Goal: Find specific page/section: Find specific page/section

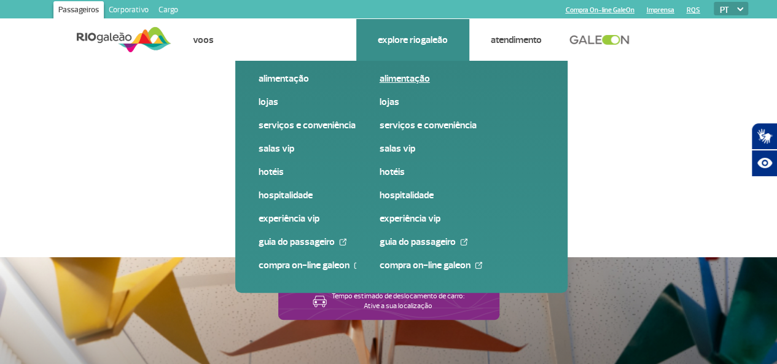
click at [402, 77] on link "Alimentação" at bounding box center [462, 79] width 165 height 14
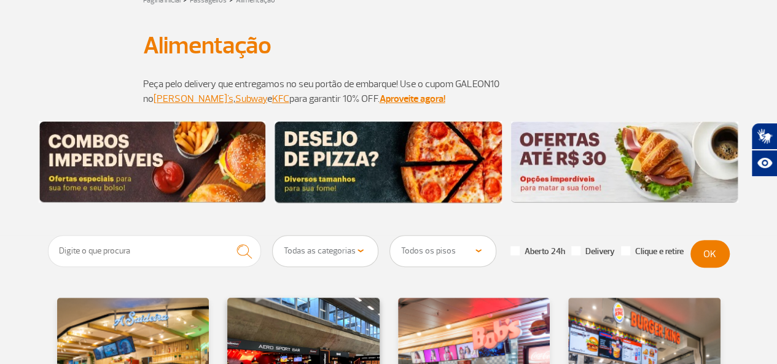
scroll to position [123, 0]
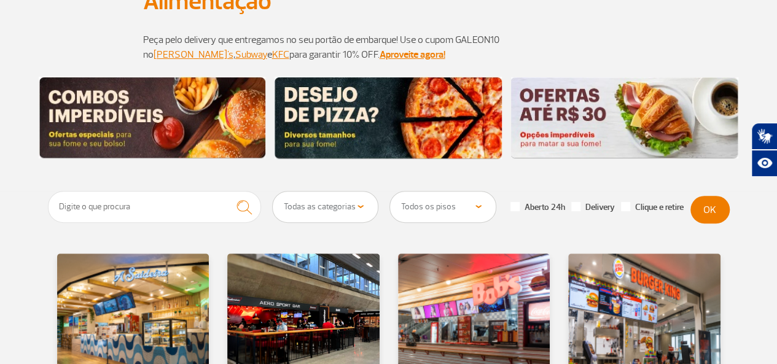
click at [360, 203] on select "Todas as categorias Cafeteria Fast Food Restaurante Souvenir Conveniência" at bounding box center [326, 207] width 106 height 31
click at [466, 204] on select "Todos os pisos Área Pública (antes do Raio-X) Desembarque Área Pública Desembar…" at bounding box center [443, 207] width 106 height 31
select select "92"
click at [390, 192] on select "Todos os pisos Área Pública (antes do Raio-X) Desembarque Área Pública Desembar…" at bounding box center [443, 207] width 106 height 31
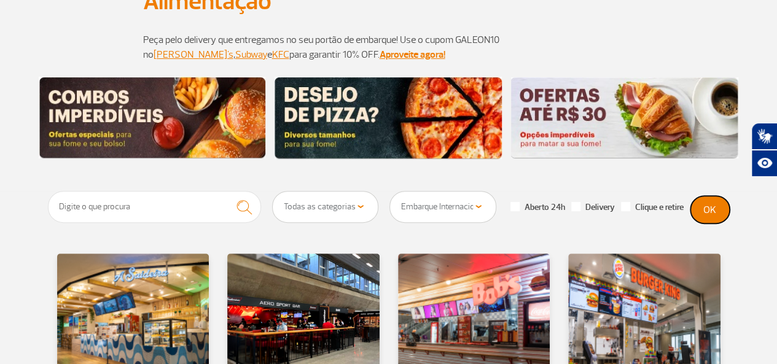
click at [709, 206] on button "OK" at bounding box center [710, 210] width 39 height 28
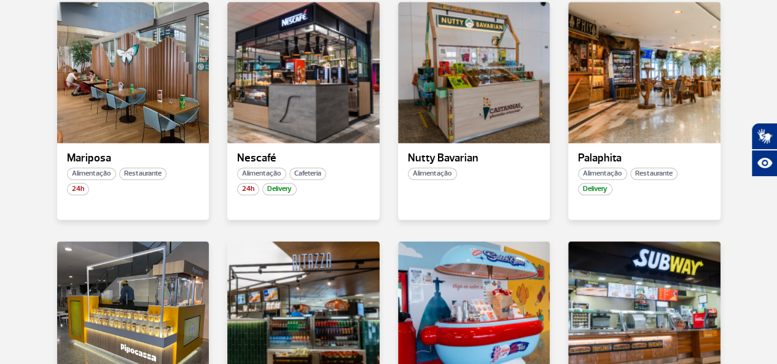
scroll to position [799, 0]
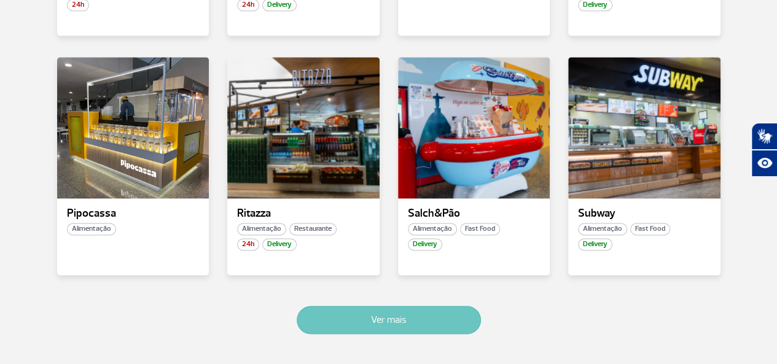
click at [393, 316] on button "Ver mais" at bounding box center [389, 320] width 184 height 28
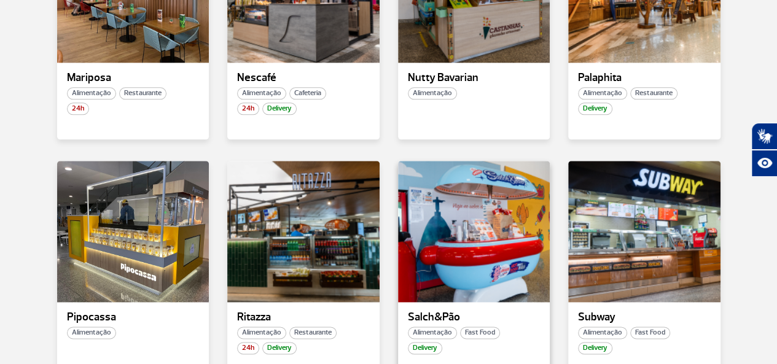
scroll to position [676, 0]
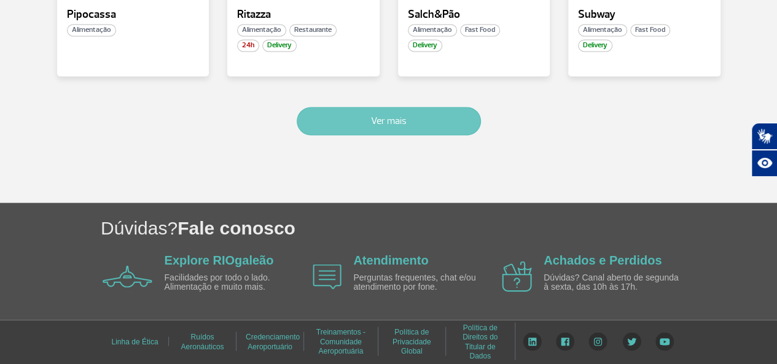
click at [424, 113] on button "Ver mais" at bounding box center [389, 121] width 184 height 28
click at [417, 116] on button "Ver mais" at bounding box center [389, 121] width 184 height 28
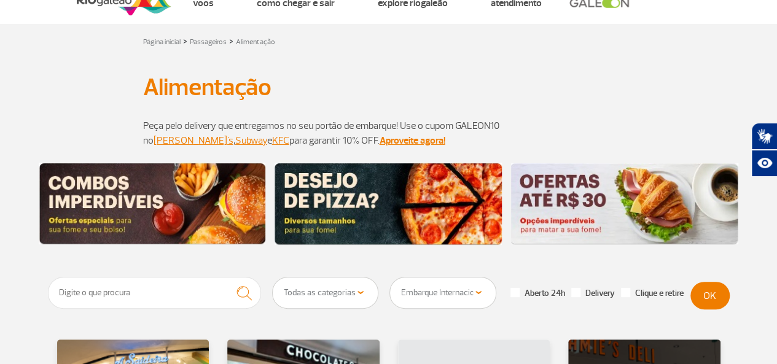
scroll to position [0, 0]
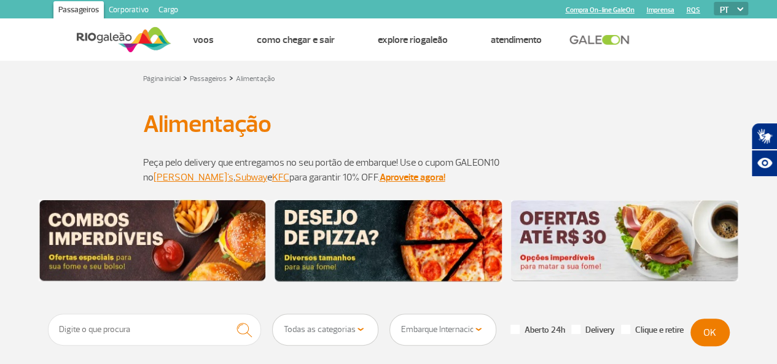
click at [707, 84] on div "Página inicial > Passageiros > Alimentação" at bounding box center [389, 78] width 682 height 15
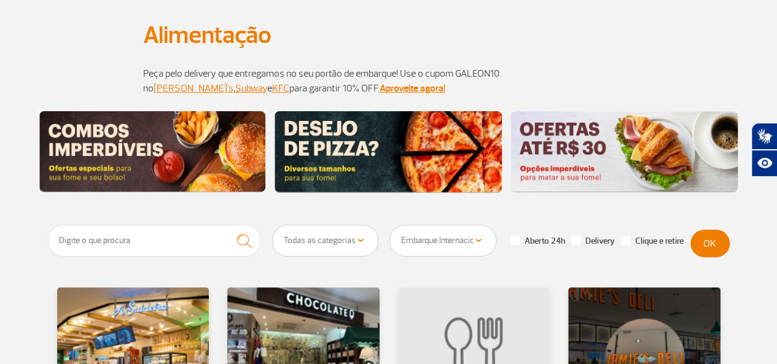
scroll to position [184, 0]
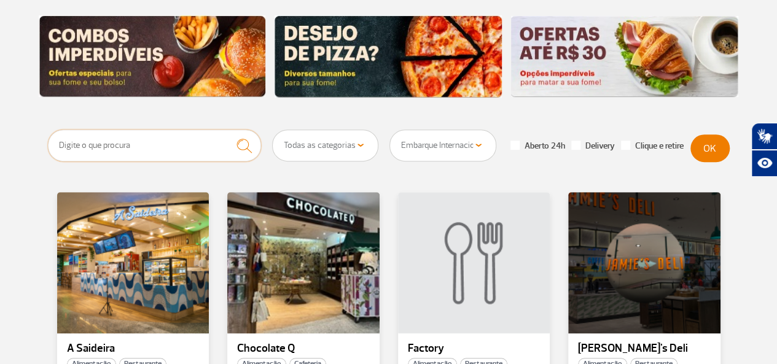
click at [169, 146] on input "text" at bounding box center [155, 146] width 214 height 32
type input "kfc"
click at [699, 153] on button "OK" at bounding box center [710, 149] width 39 height 28
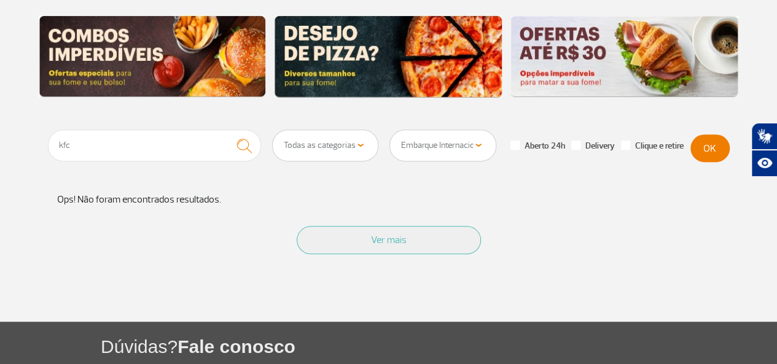
click at [457, 148] on select "Todos os pisos Área Pública (antes do Raio-X) Desembarque Área Pública Desembar…" at bounding box center [443, 145] width 106 height 31
select select
click at [390, 130] on select "Todos os pisos Área Pública (antes do Raio-X) Desembarque Área Pública Desembar…" at bounding box center [443, 145] width 106 height 31
click at [723, 151] on button "OK" at bounding box center [710, 149] width 39 height 28
